Goal: Information Seeking & Learning: Find specific fact

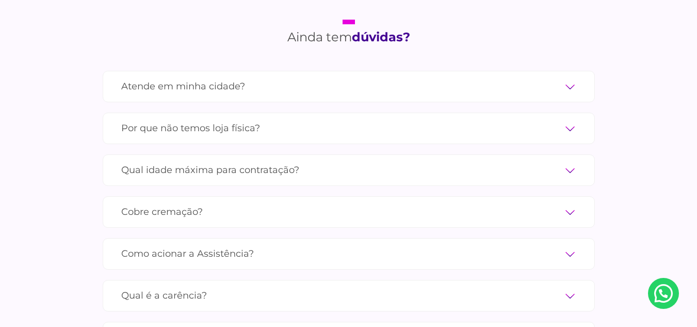
scroll to position [3408, 0]
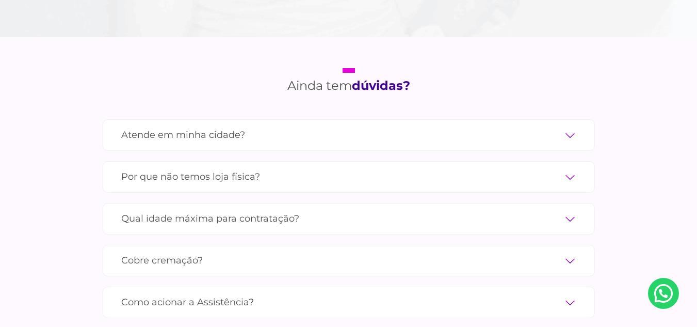
click at [570, 126] on label "Atende em minha cidade?" at bounding box center [348, 135] width 455 height 18
click at [0, 0] on input "Atende em minha cidade?" at bounding box center [0, 0] width 0 height 0
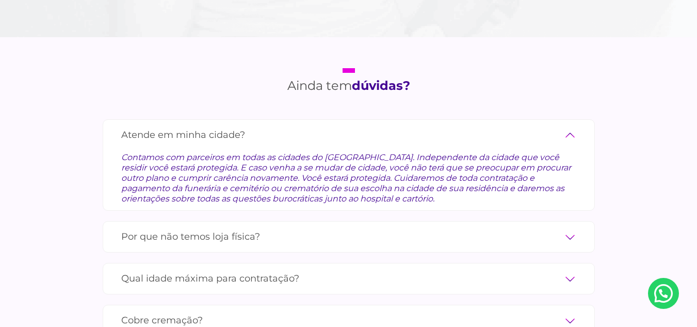
click at [570, 126] on label "Atende em minha cidade?" at bounding box center [348, 135] width 455 height 18
click at [0, 0] on input "Atende em minha cidade?" at bounding box center [0, 0] width 0 height 0
click at [568, 126] on label "Atende em minha cidade?" at bounding box center [348, 135] width 455 height 18
click at [0, 0] on input "Atende em minha cidade?" at bounding box center [0, 0] width 0 height 0
click at [571, 126] on label "Atende em minha cidade?" at bounding box center [348, 135] width 455 height 18
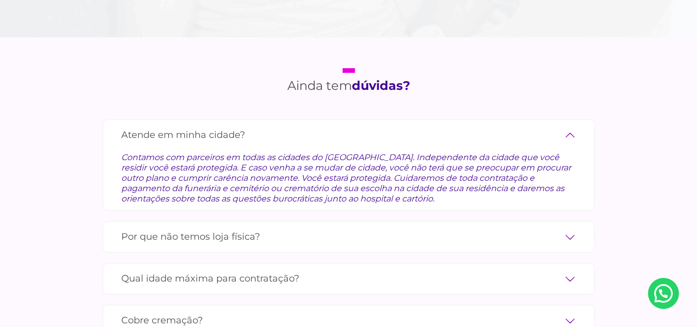
click at [0, 0] on input "Atende em minha cidade?" at bounding box center [0, 0] width 0 height 0
click at [569, 126] on label "Atende em minha cidade?" at bounding box center [348, 135] width 455 height 18
click at [0, 0] on input "Atende em minha cidade?" at bounding box center [0, 0] width 0 height 0
click at [569, 126] on label "Atende em minha cidade?" at bounding box center [348, 135] width 455 height 18
click at [0, 0] on input "Atende em minha cidade?" at bounding box center [0, 0] width 0 height 0
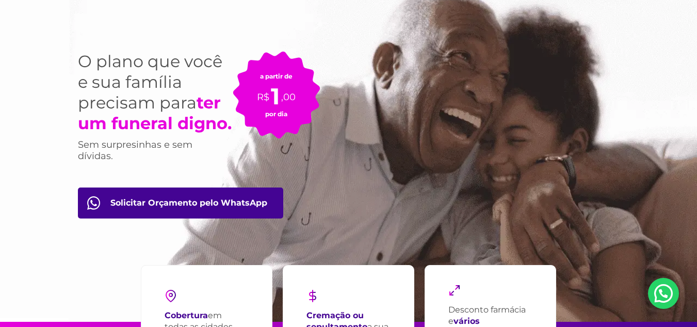
scroll to position [0, 0]
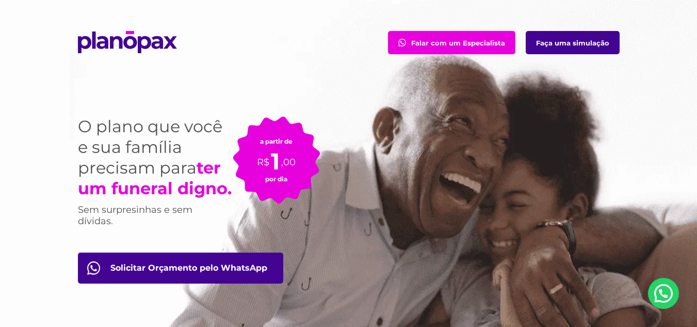
click at [432, 39] on link "Falar com um Especialista" at bounding box center [451, 42] width 127 height 23
